Goal: Check status

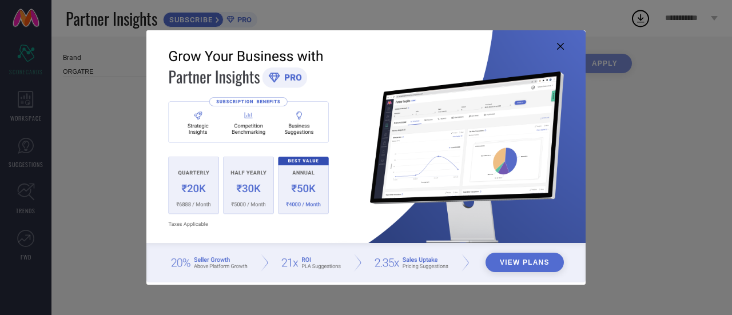
type input "All"
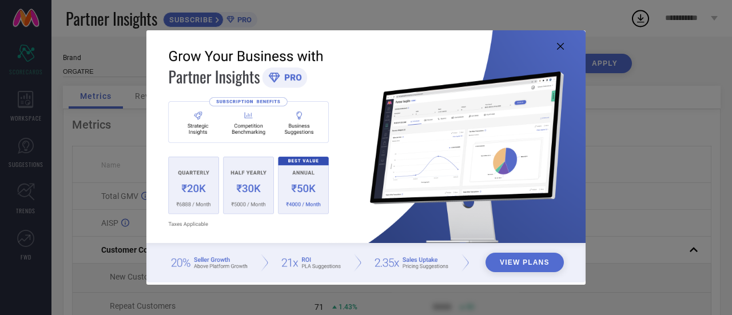
click at [561, 43] on icon at bounding box center [560, 46] width 7 height 7
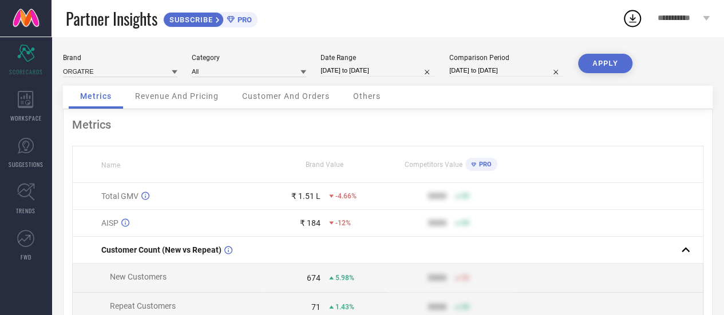
select select "7"
select select "2025"
select select "8"
select select "2025"
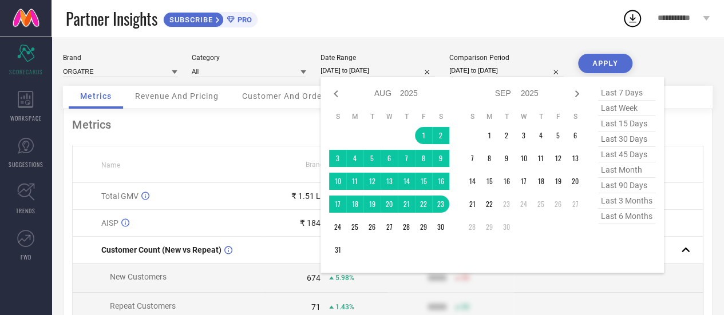
click at [412, 68] on input "[DATE] to [DATE]" at bounding box center [377, 71] width 114 height 12
click at [490, 137] on td "1" at bounding box center [489, 135] width 17 height 17
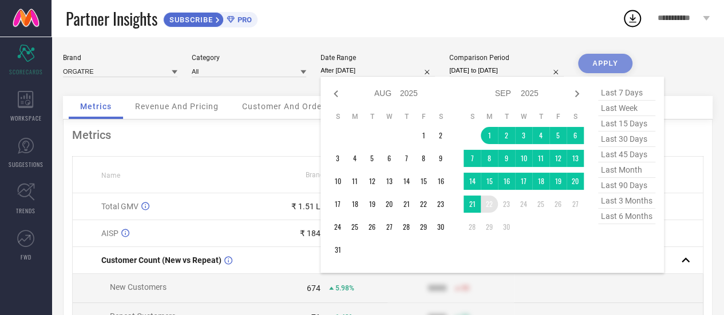
type input "[DATE] to [DATE]"
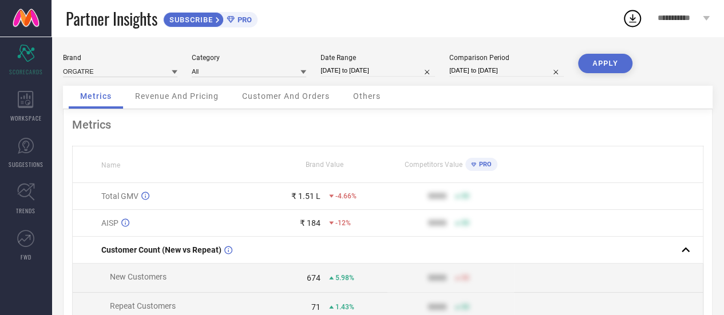
click at [610, 65] on button "APPLY" at bounding box center [605, 63] width 54 height 19
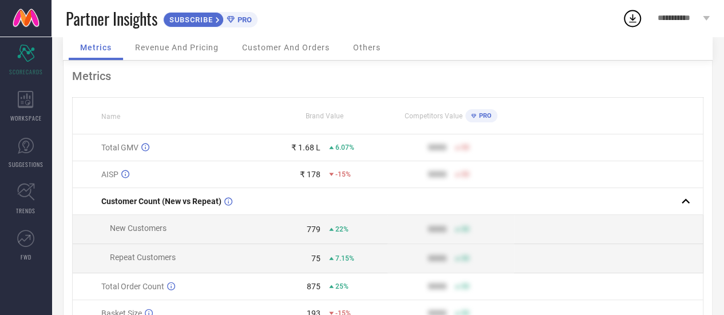
scroll to position [49, 0]
